Goal: Information Seeking & Learning: Learn about a topic

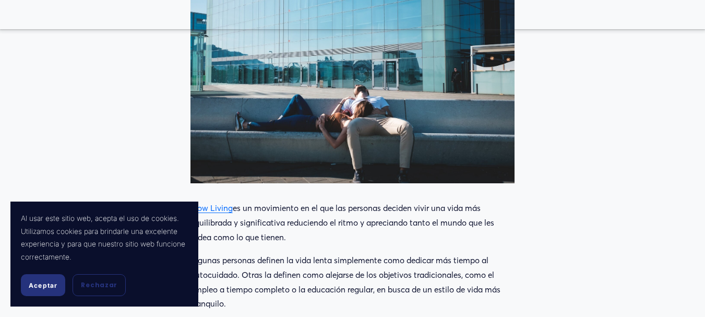
scroll to position [429, 0]
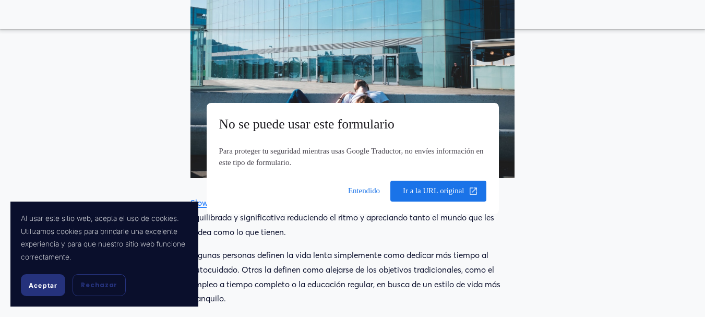
click at [351, 190] on span at bounding box center [364, 190] width 44 height 25
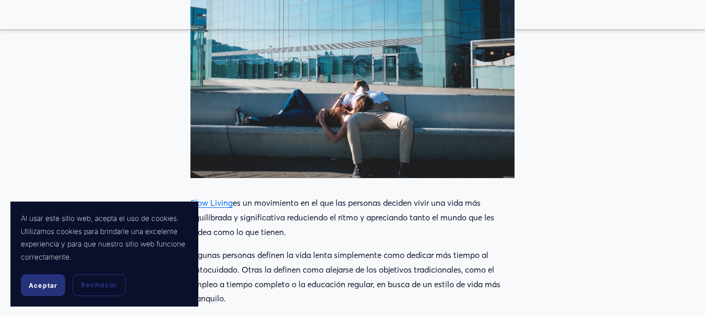
drag, startPoint x: 64, startPoint y: 285, endPoint x: 53, endPoint y: 285, distance: 10.4
click at [53, 285] on button "Aceptar" at bounding box center [43, 285] width 44 height 22
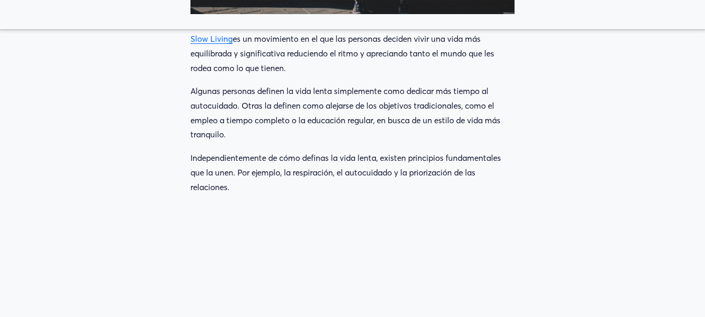
scroll to position [609, 0]
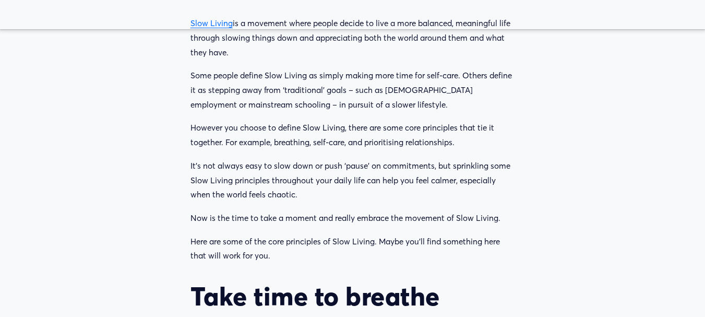
click at [505, 140] on p "However you choose to define Slow Living, there are some core principles that t…" at bounding box center [352, 135] width 324 height 29
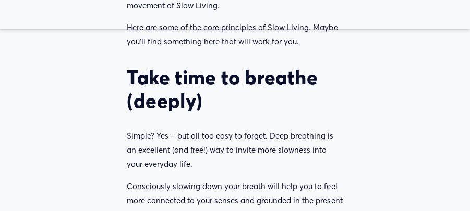
scroll to position [773, 0]
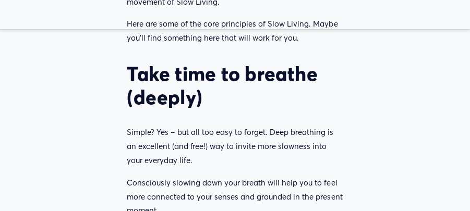
drag, startPoint x: 124, startPoint y: 55, endPoint x: 214, endPoint y: 79, distance: 93.4
click at [214, 79] on div "Slow Living is a movement where people decide to live a more balanced, meaningf…" at bounding box center [235, 171] width 234 height 912
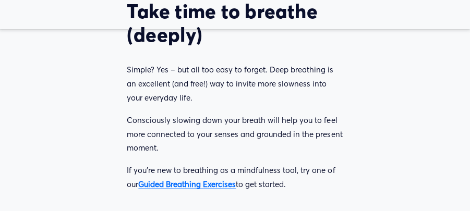
drag, startPoint x: 129, startPoint y: 58, endPoint x: 267, endPoint y: 58, distance: 137.7
click at [267, 63] on p "Simple? Yes – but all too easy to forget. Deep breathing is an excellent (and f…" at bounding box center [235, 84] width 216 height 42
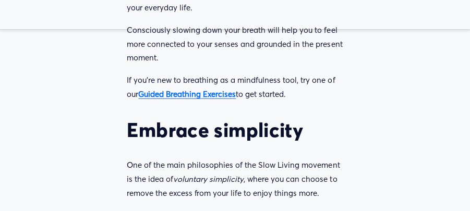
scroll to position [956, 0]
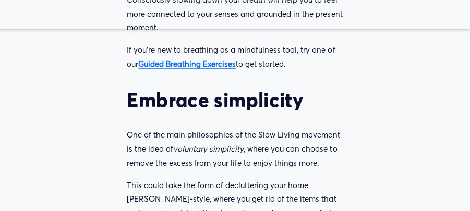
drag, startPoint x: 107, startPoint y: 82, endPoint x: 317, endPoint y: 91, distance: 209.9
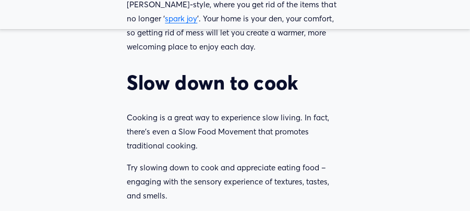
scroll to position [1149, 0]
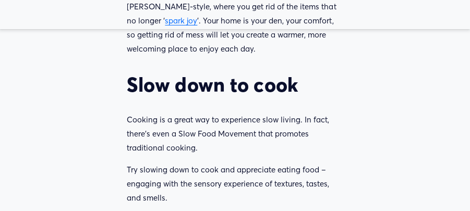
drag, startPoint x: 106, startPoint y: 64, endPoint x: 315, endPoint y: 55, distance: 208.9
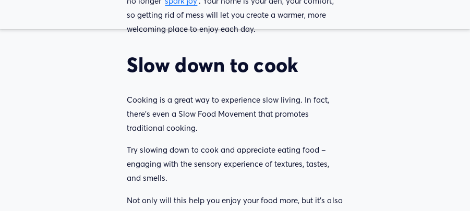
scroll to position [1178, 0]
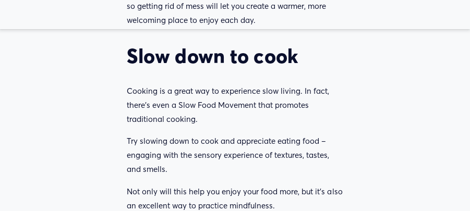
drag, startPoint x: 133, startPoint y: 83, endPoint x: 311, endPoint y: 78, distance: 178.0
click at [311, 85] on p "Cooking is a great way to experience slow living. In fact, there’s even a Slow …" at bounding box center [235, 106] width 216 height 42
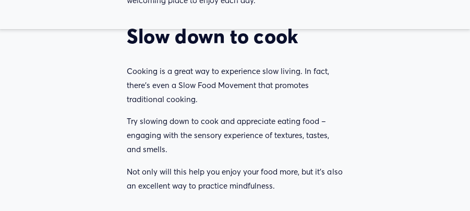
scroll to position [1214, 0]
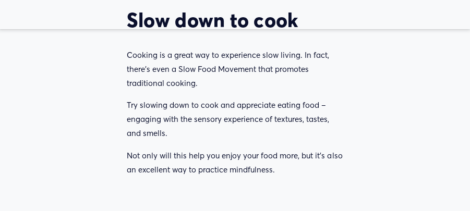
drag, startPoint x: 124, startPoint y: 70, endPoint x: 243, endPoint y: 74, distance: 119.6
drag, startPoint x: 283, startPoint y: 55, endPoint x: 280, endPoint y: 66, distance: 11.9
click at [280, 66] on p "Cooking is a great way to experience slow living. In fact, there’s even a Slow …" at bounding box center [235, 70] width 216 height 42
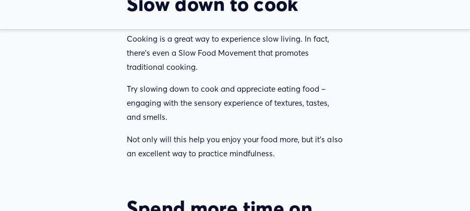
scroll to position [1232, 0]
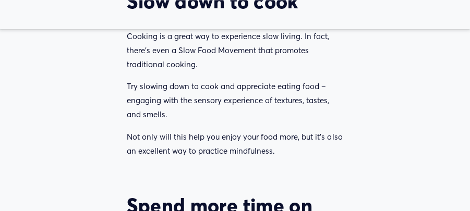
drag, startPoint x: 123, startPoint y: 71, endPoint x: 308, endPoint y: 101, distance: 187.2
click at [308, 101] on p "Try slowing down to cook and appreciate eating food – engaging with the sensory…" at bounding box center [235, 101] width 216 height 42
